Goal: Task Accomplishment & Management: Manage account settings

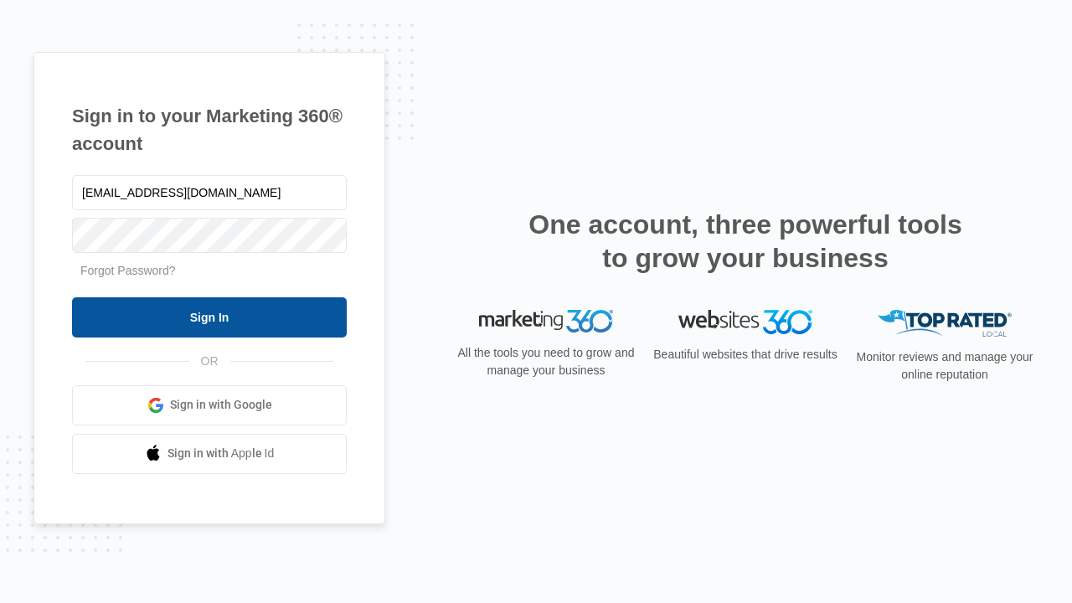
click at [209, 316] on input "Sign In" at bounding box center [209, 317] width 275 height 40
